Goal: Transaction & Acquisition: Book appointment/travel/reservation

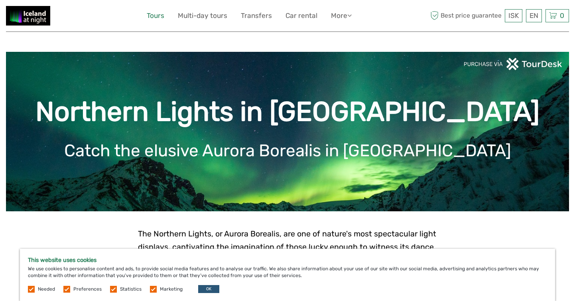
click at [152, 18] on link "Tours" at bounding box center [156, 16] width 18 height 12
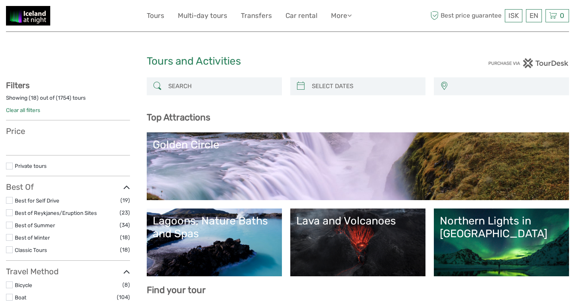
select select
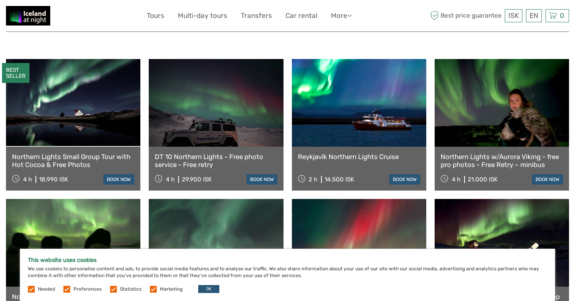
scroll to position [273, 0]
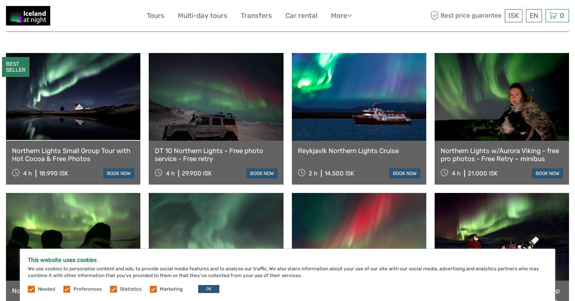
click at [91, 167] on div "4 h 18.990 ISK book now" at bounding box center [73, 172] width 122 height 11
click at [91, 147] on link "Northern Lights Small Group Tour with Hot Cocoa & Free Photos" at bounding box center [73, 155] width 122 height 16
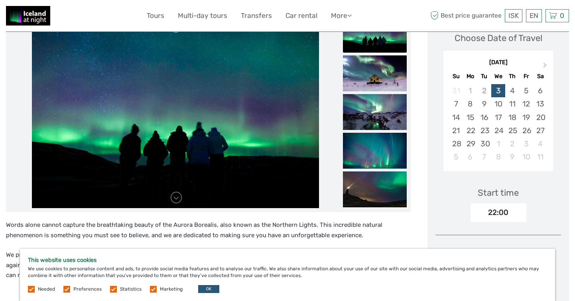
scroll to position [112, 0]
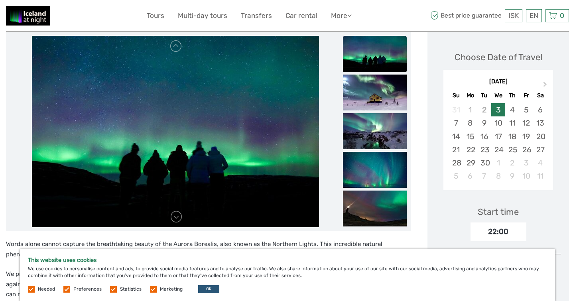
click at [498, 103] on div "3" at bounding box center [498, 109] width 14 height 13
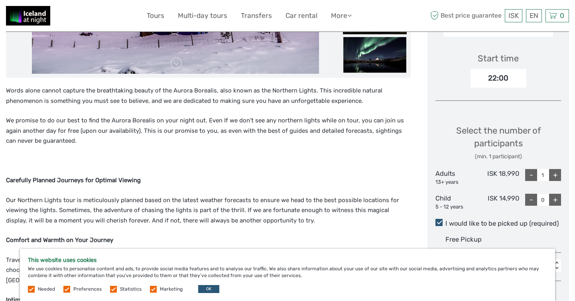
scroll to position [272, 0]
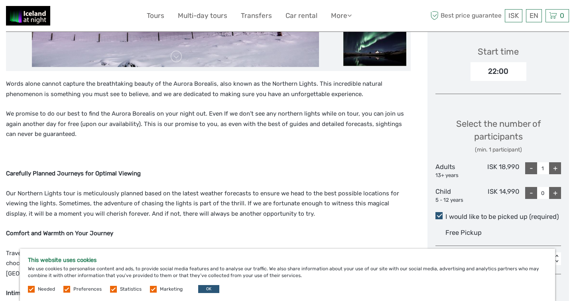
click at [552, 162] on div "+" at bounding box center [555, 168] width 12 height 12
type input "2"
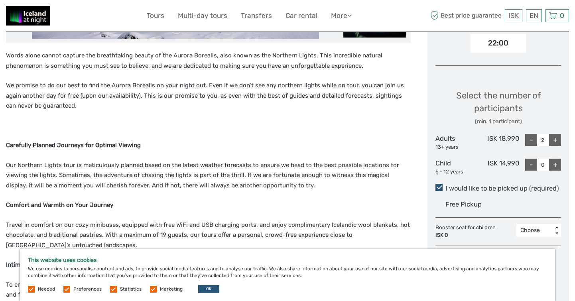
scroll to position [294, 0]
